Goal: Contribute content: Add original content to the website for others to see

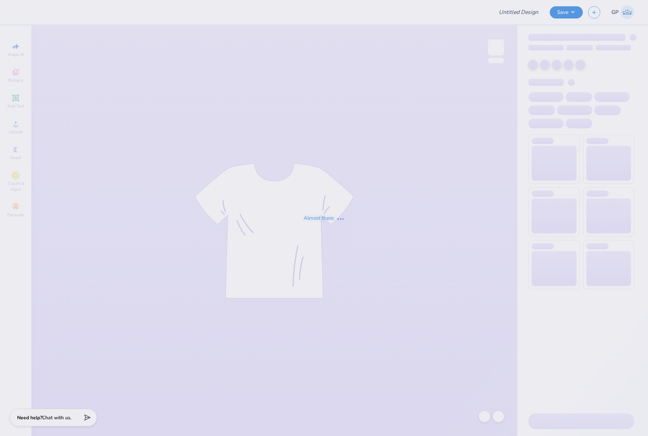
type input "[PERSON_NAME] : SPA"
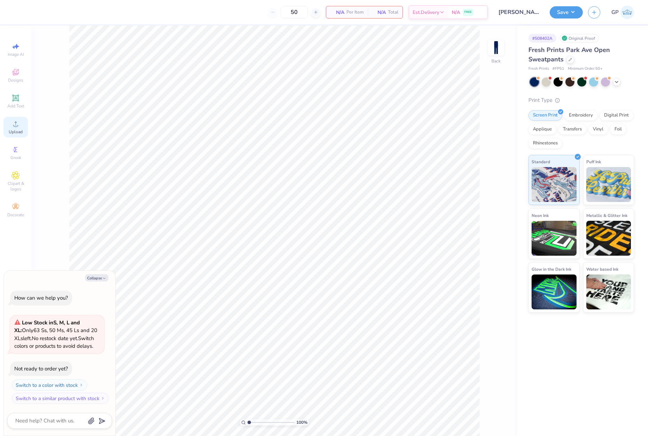
click at [20, 129] on span "Upload" at bounding box center [16, 132] width 14 height 6
click at [532, 82] on div at bounding box center [534, 81] width 9 height 9
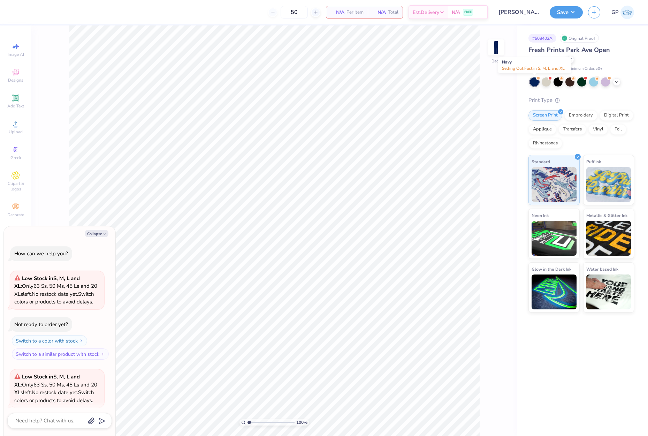
scroll to position [54, 0]
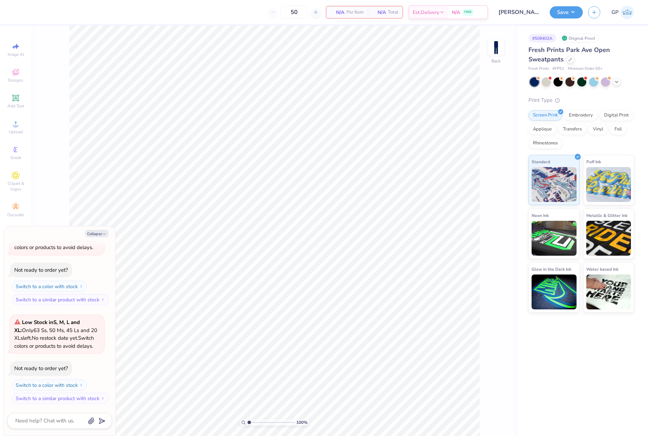
type textarea "x"
type input "1"
drag, startPoint x: 249, startPoint y: 423, endPoint x: 172, endPoint y: 415, distance: 77.8
click at [248, 419] on input "range" at bounding box center [271, 422] width 47 height 6
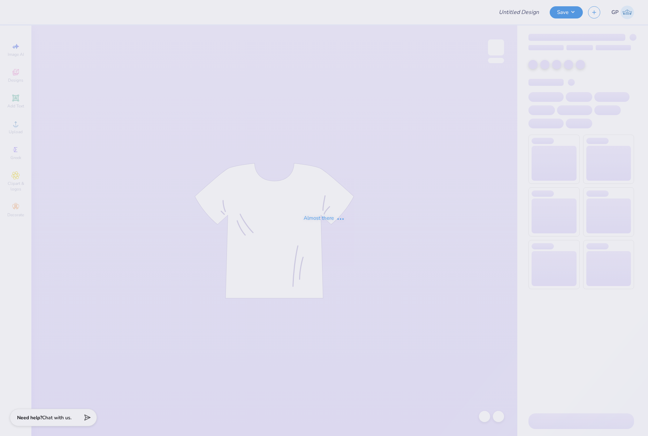
type input "[PERSON_NAME] : SPA"
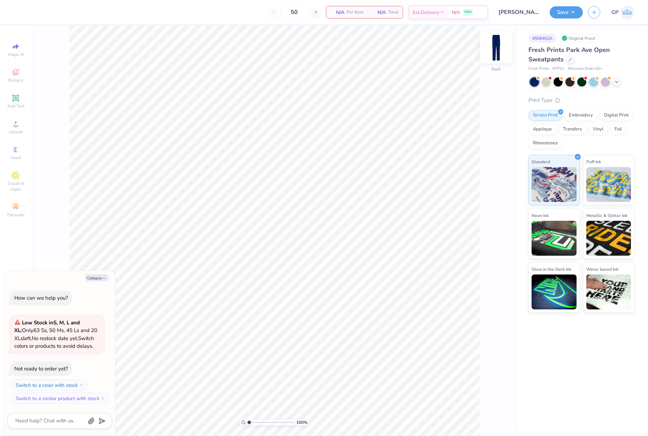
click at [498, 48] on img at bounding box center [496, 47] width 28 height 28
click at [498, 49] on img at bounding box center [496, 47] width 28 height 28
click at [498, 49] on img at bounding box center [496, 47] width 14 height 14
type textarea "x"
